Goal: Information Seeking & Learning: Understand process/instructions

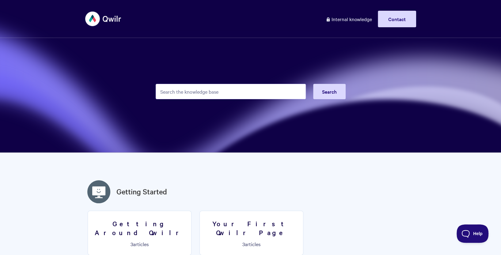
click at [194, 91] on input "Search the knowledge base" at bounding box center [231, 91] width 150 height 15
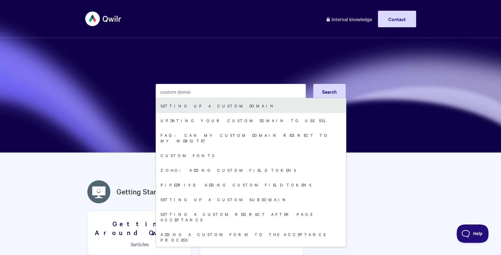
type input "custom domai"
click at [196, 106] on link "Setting up a Custom Domain" at bounding box center [251, 105] width 190 height 15
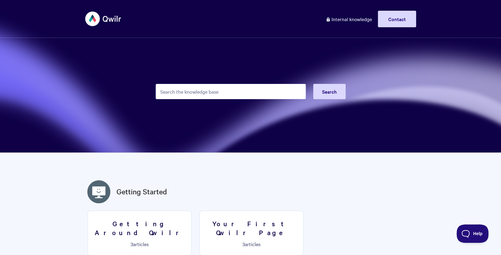
click at [250, 89] on input "Search the knowledge base" at bounding box center [231, 91] width 150 height 15
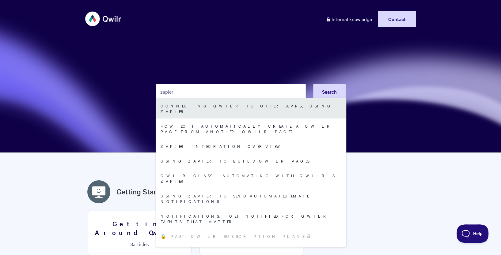
type input "zapier"
click at [258, 106] on link "Connecting Qwilr to other apps, using Zapier" at bounding box center [251, 108] width 190 height 20
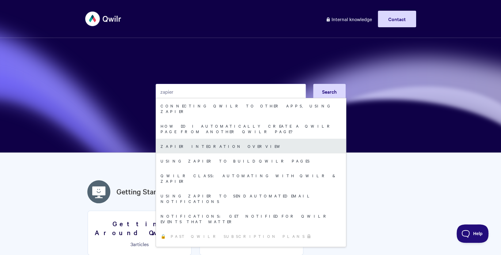
click at [207, 139] on link "Zapier integration overview" at bounding box center [251, 146] width 190 height 15
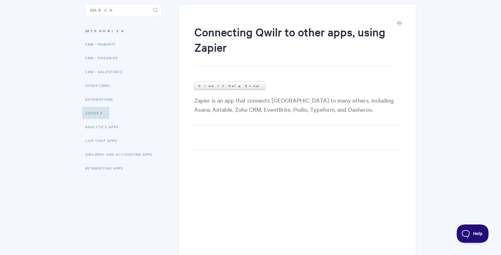
scroll to position [57, 0]
